Goal: Task Accomplishment & Management: Manage account settings

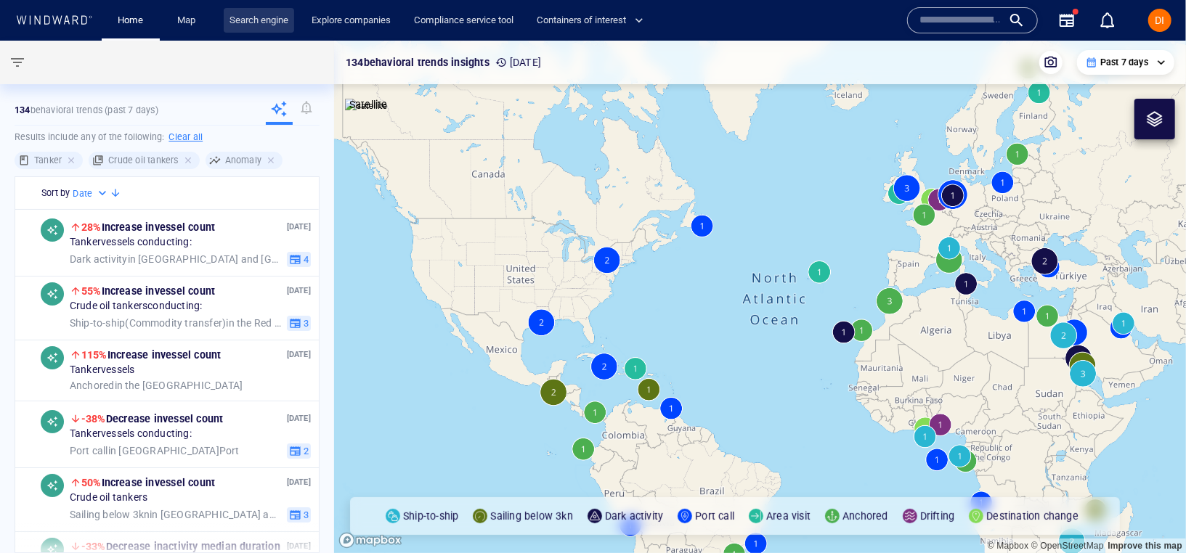
click at [263, 25] on link "Search engine" at bounding box center [259, 20] width 70 height 25
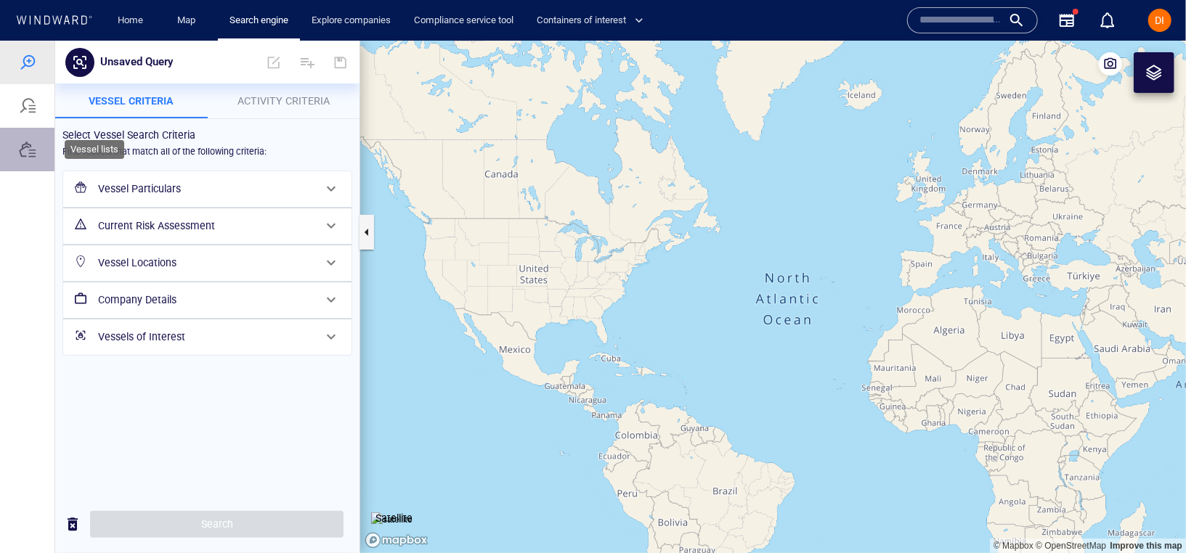
click at [23, 159] on div at bounding box center [27, 149] width 54 height 44
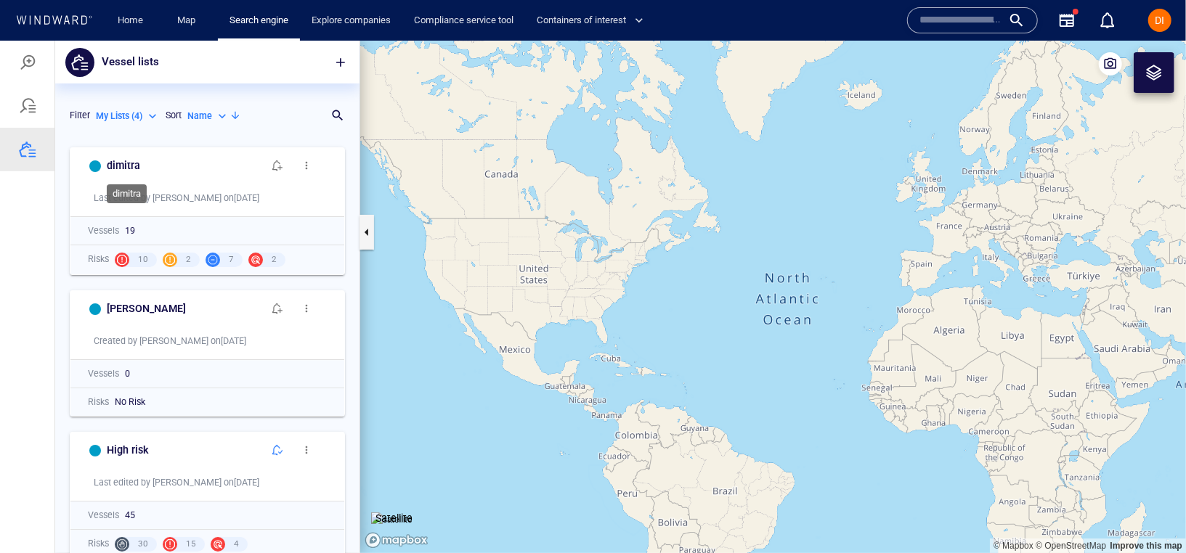
click at [129, 167] on h6 "dimitra" at bounding box center [123, 165] width 33 height 18
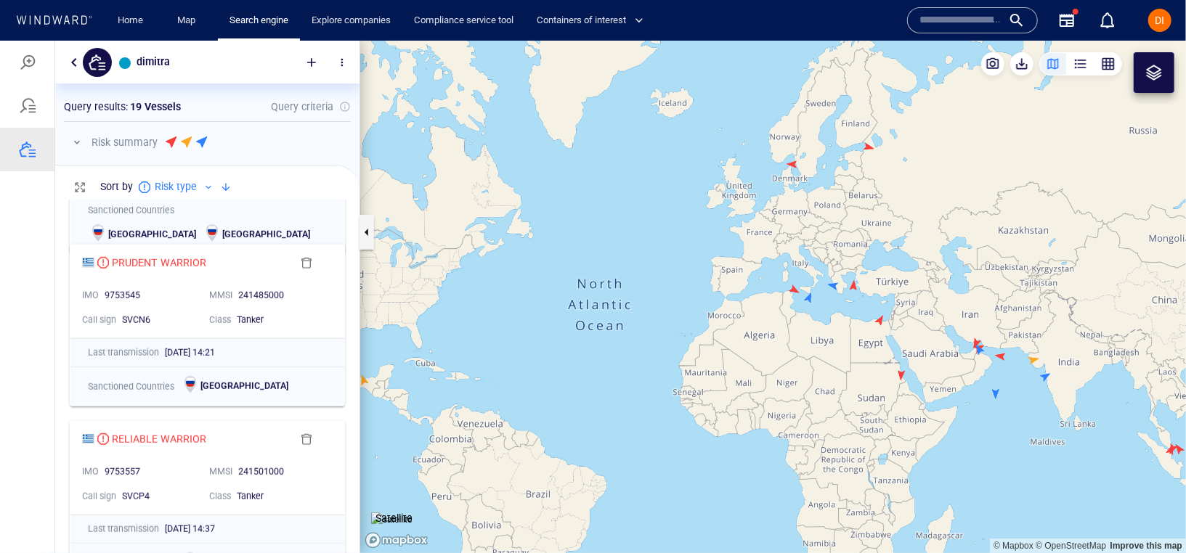
scroll to position [882, 0]
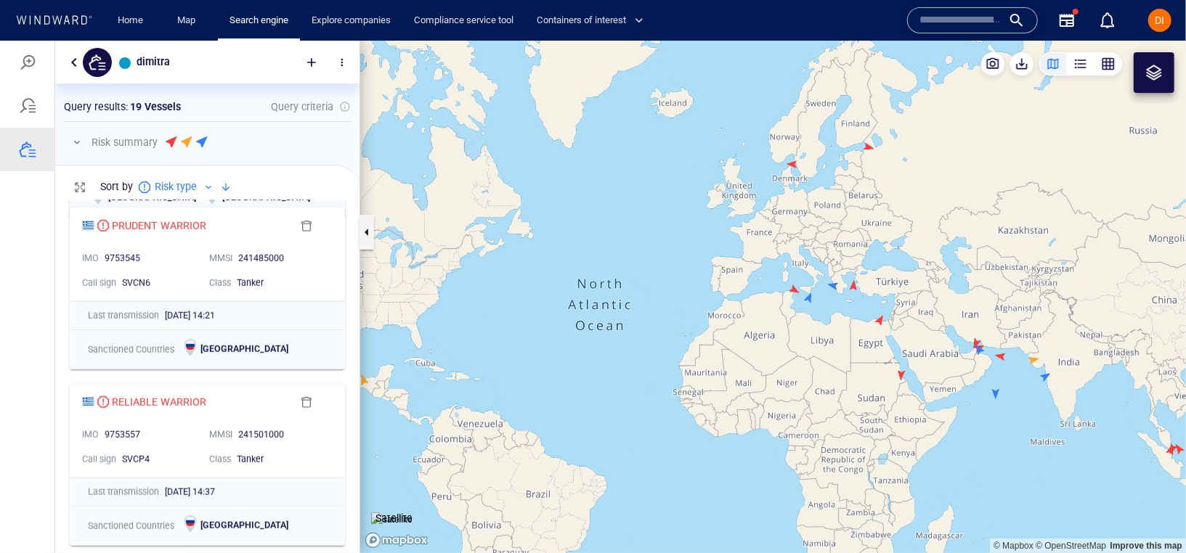
click at [71, 64] on button "button" at bounding box center [73, 61] width 17 height 17
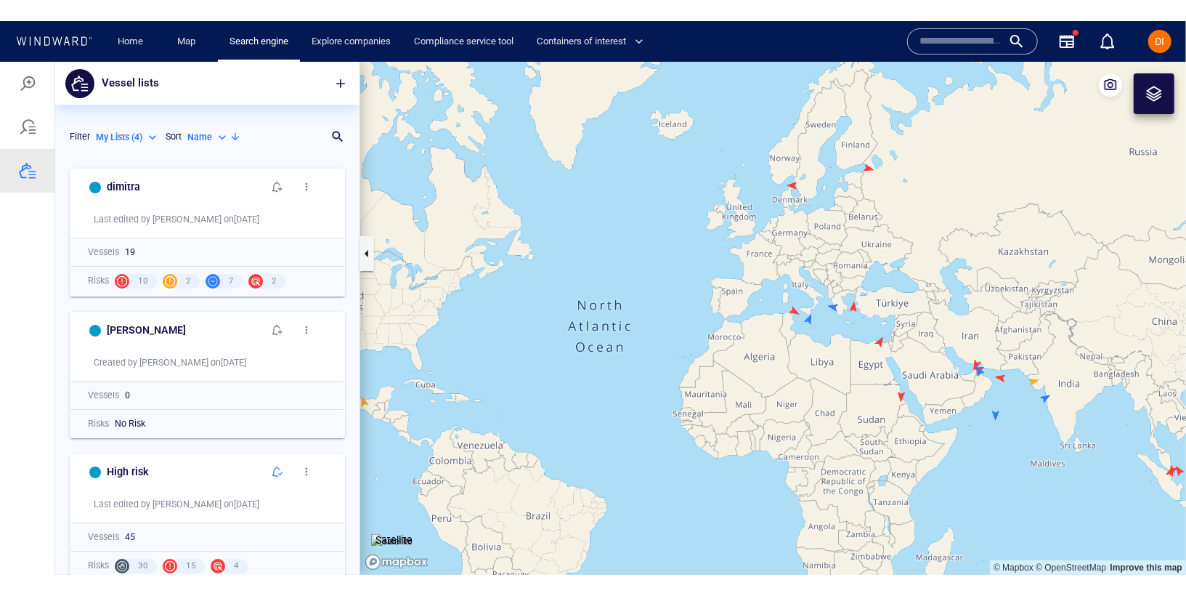
scroll to position [413, 304]
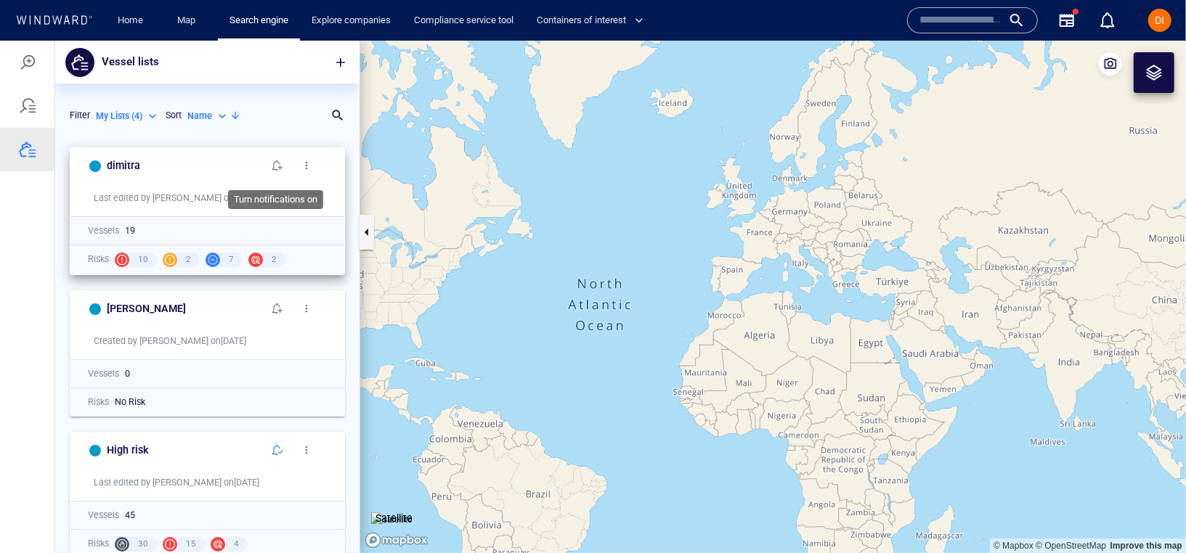
click at [283, 168] on span "button" at bounding box center [278, 165] width 12 height 12
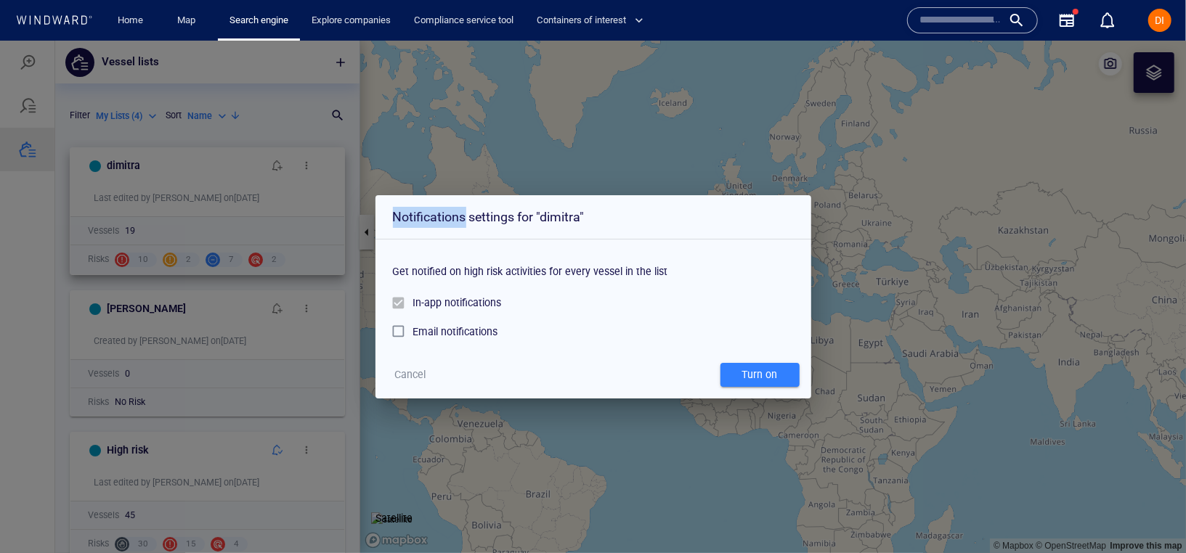
click at [283, 168] on div "Notifications settings for "dimitra" Get notified on high risk activities for e…" at bounding box center [593, 296] width 1186 height 513
click at [490, 328] on div "Email notifications" at bounding box center [455, 330] width 85 height 17
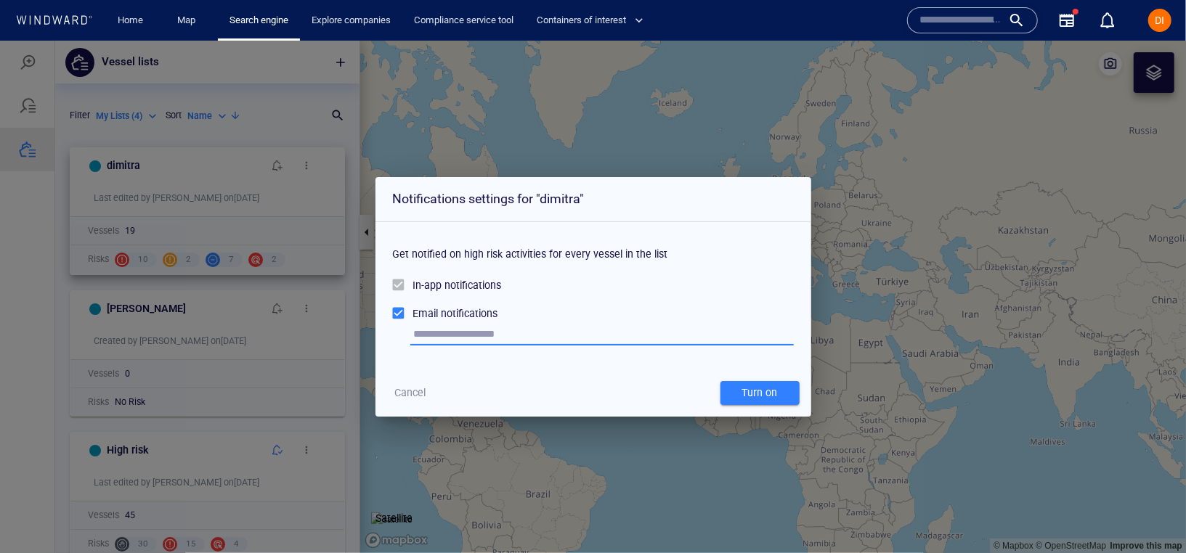
click at [484, 328] on input "text" at bounding box center [604, 334] width 380 height 22
click at [404, 393] on span "Cancel" at bounding box center [409, 392] width 31 height 18
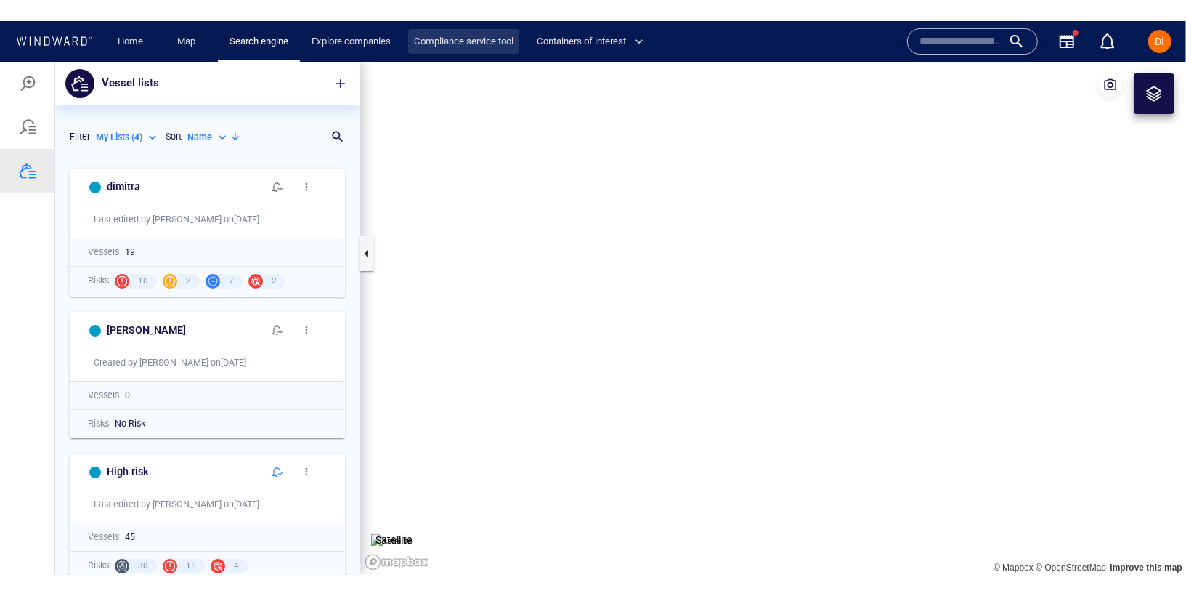
scroll to position [455, 304]
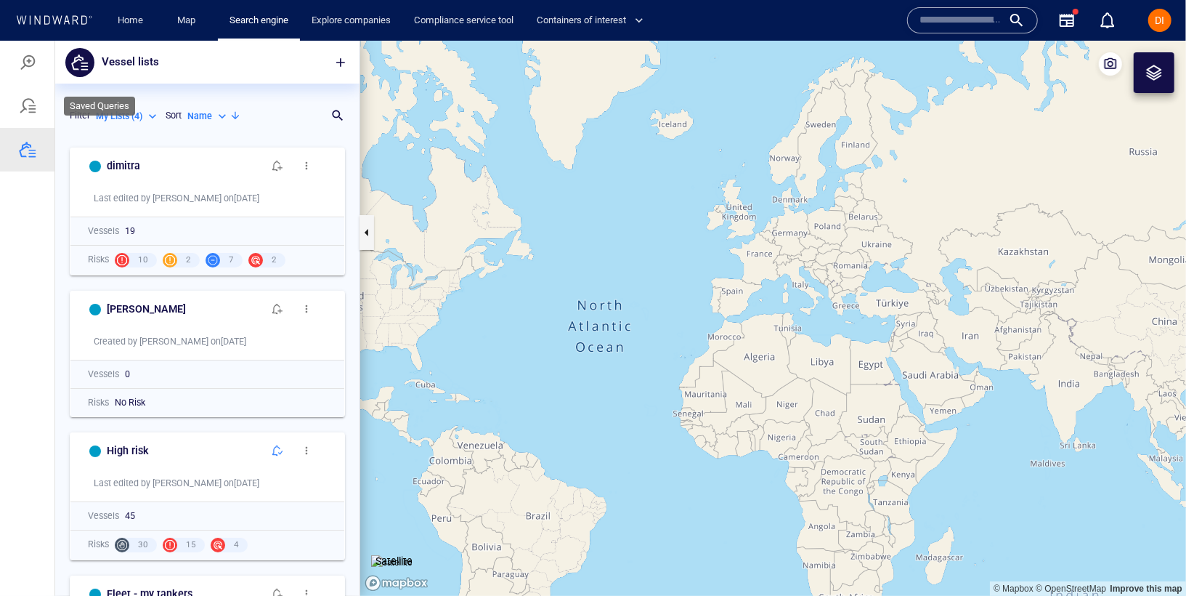
click at [35, 110] on div at bounding box center [27, 105] width 17 height 17
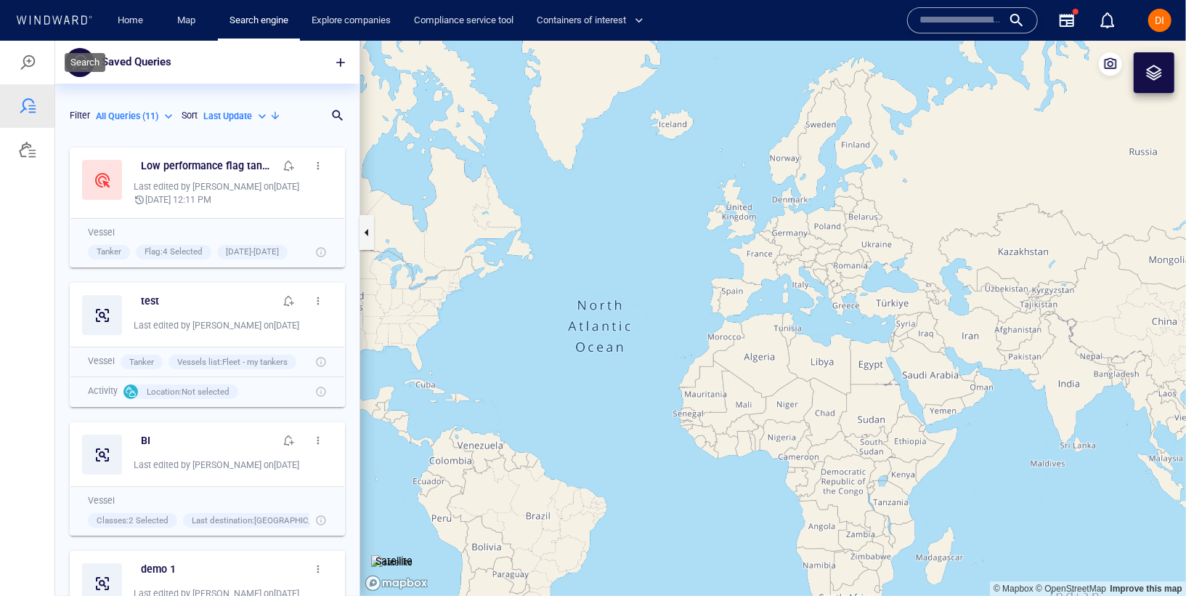
click at [19, 64] on div at bounding box center [27, 61] width 17 height 17
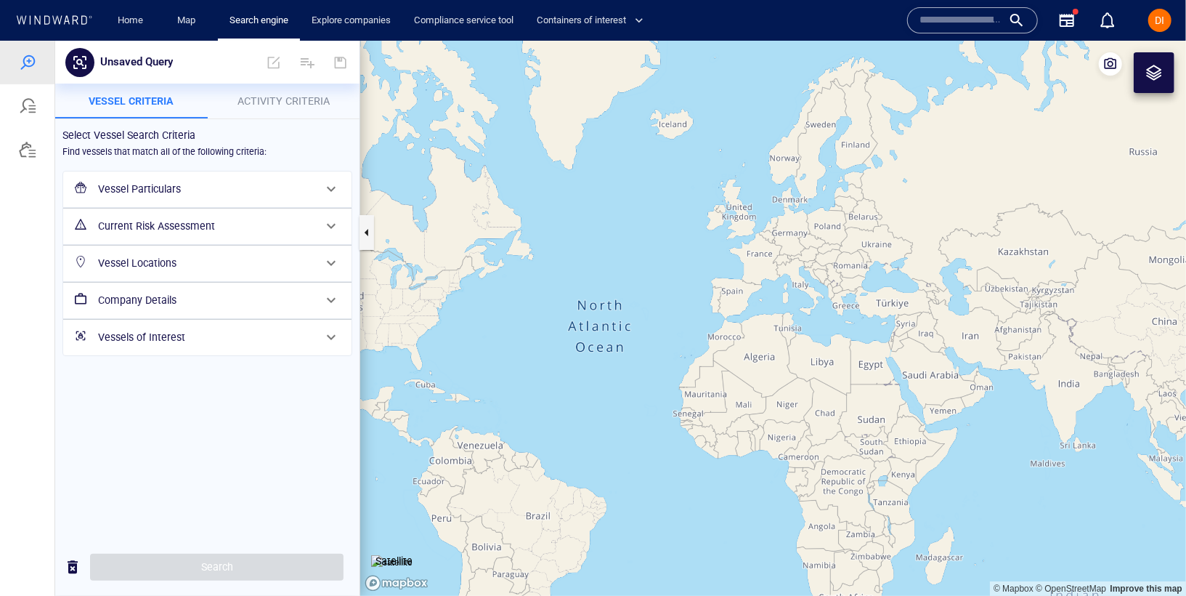
click at [277, 102] on span "Activity Criteria" at bounding box center [283, 100] width 92 height 12
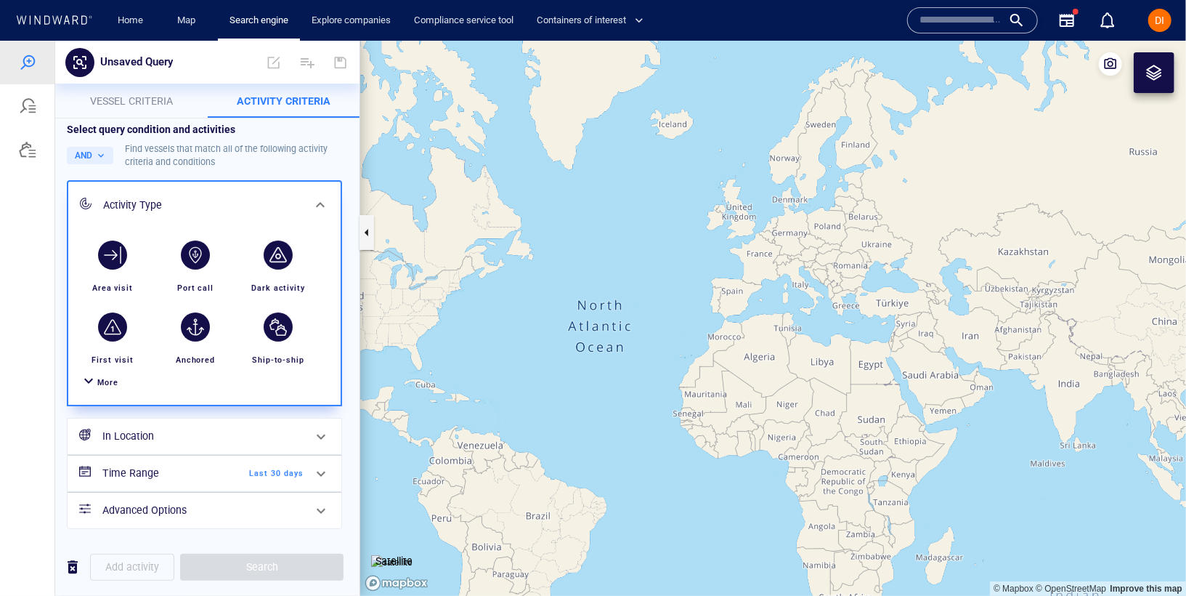
scroll to position [5, 0]
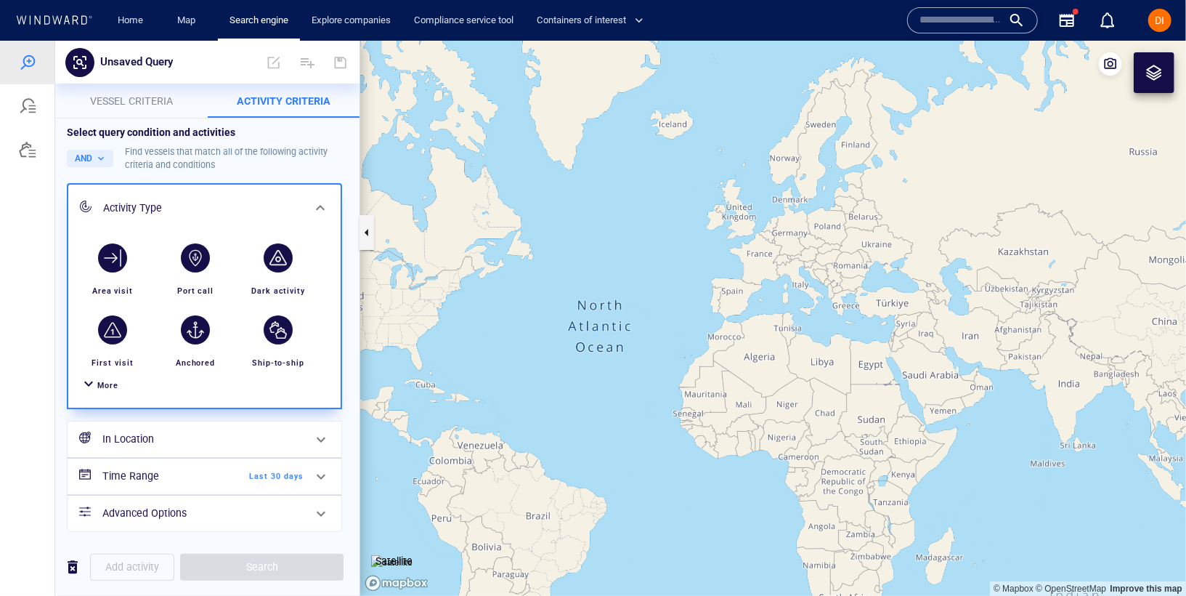
click at [110, 386] on span "More" at bounding box center [107, 384] width 21 height 9
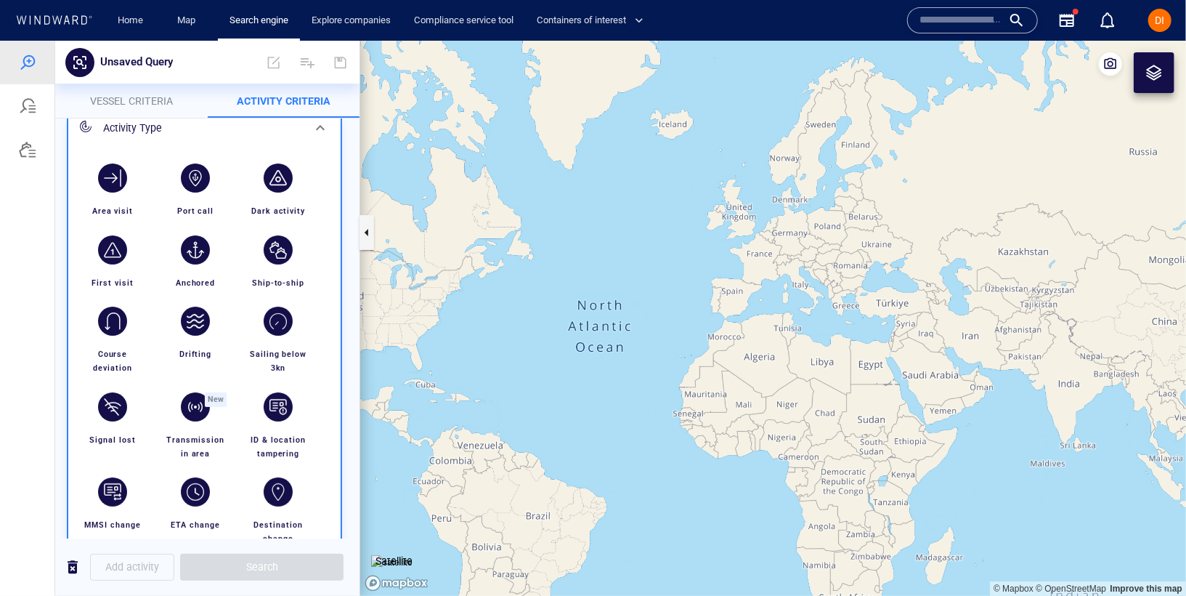
scroll to position [83, 0]
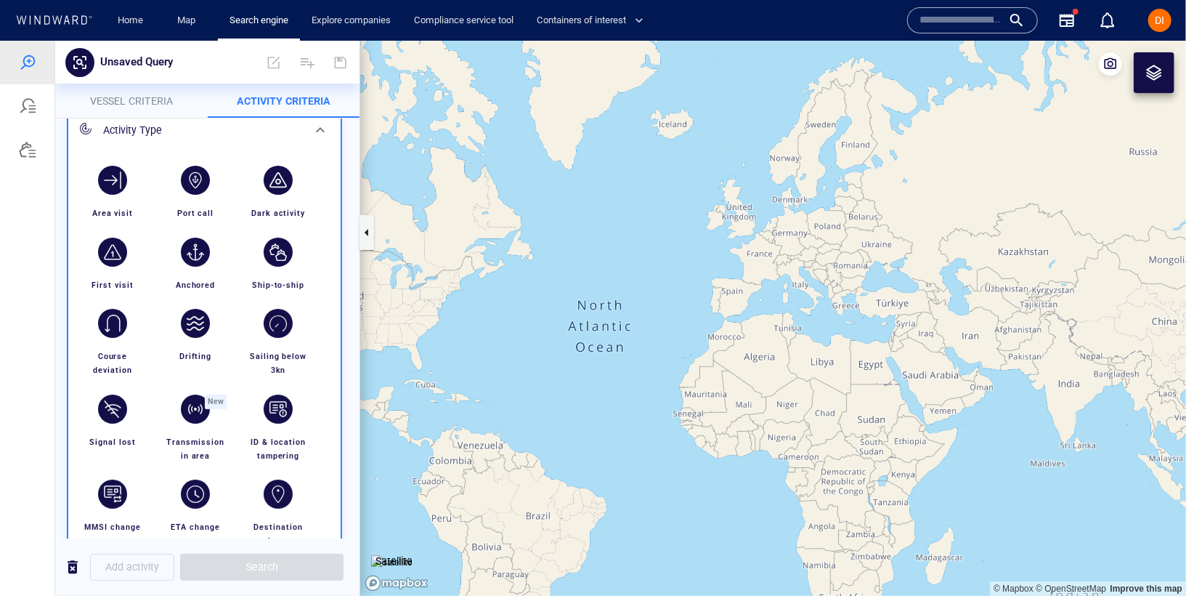
click at [135, 99] on span "Vessel criteria" at bounding box center [131, 100] width 83 height 12
